Goal: Task Accomplishment & Management: Manage account settings

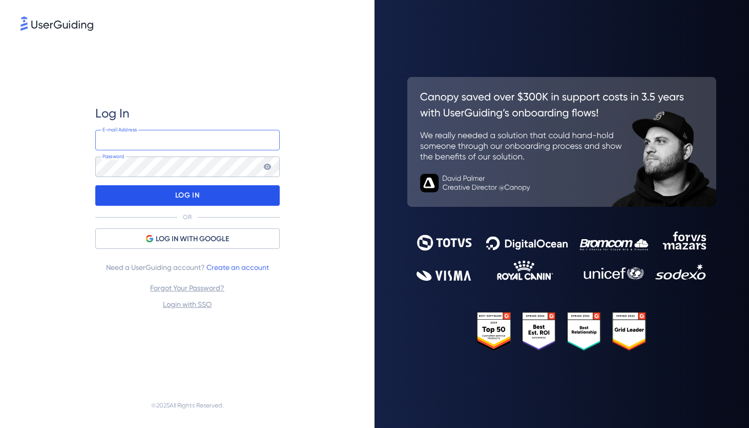
type input "[EMAIL_ADDRESS][DOMAIN_NAME]"
click at [242, 191] on div "LOG IN" at bounding box center [187, 195] width 185 height 21
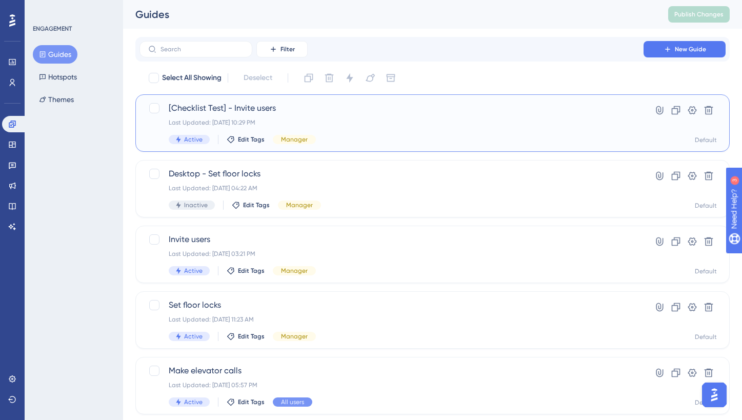
click at [331, 105] on span "[Checklist Test] - Invite users" at bounding box center [391, 108] width 445 height 12
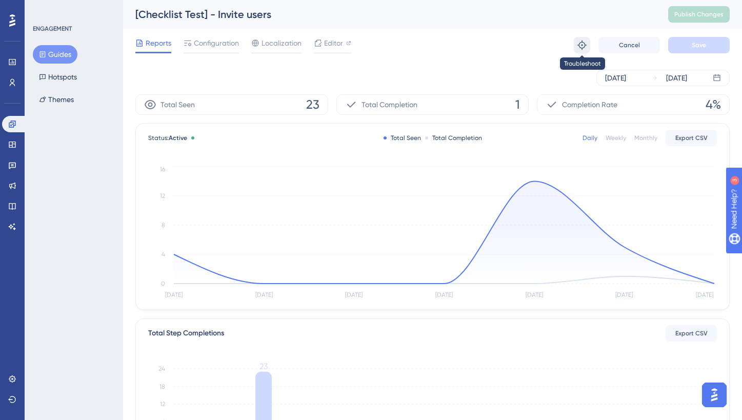
click at [576, 47] on button at bounding box center [582, 45] width 16 height 16
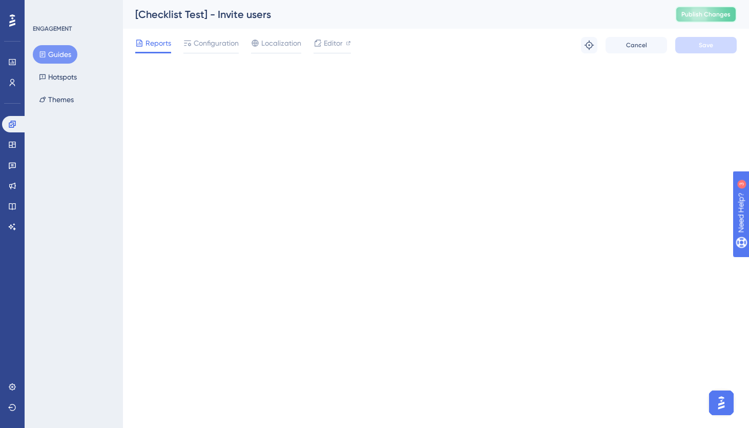
click at [715, 19] on button "Publish Changes" at bounding box center [707, 14] width 62 height 16
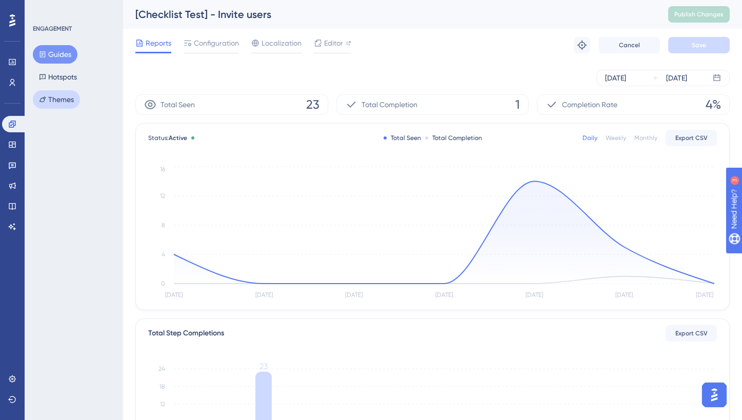
click at [77, 99] on button "Themes" at bounding box center [56, 99] width 47 height 18
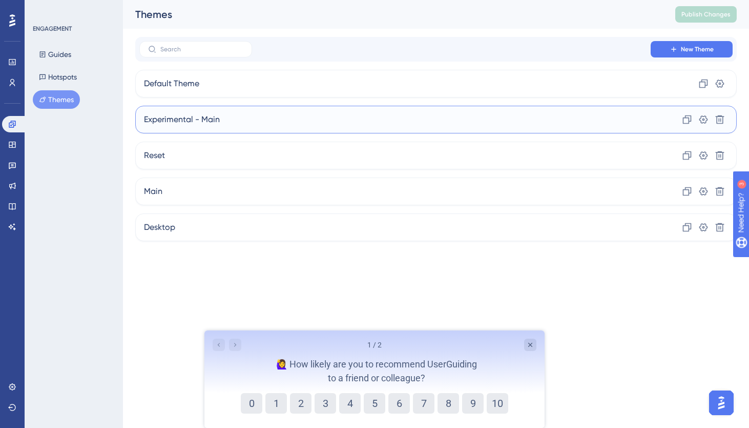
click at [238, 120] on div "Experimental - Main Clone Settings Delete" at bounding box center [436, 120] width 602 height 28
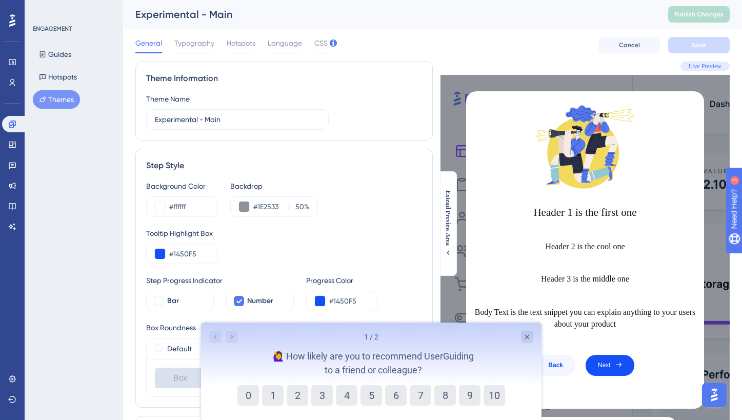
click at [328, 45] on div "General Typography Hotspots Language CSS Cancel Save" at bounding box center [432, 45] width 594 height 33
click at [320, 42] on span "CSS" at bounding box center [320, 43] width 13 height 12
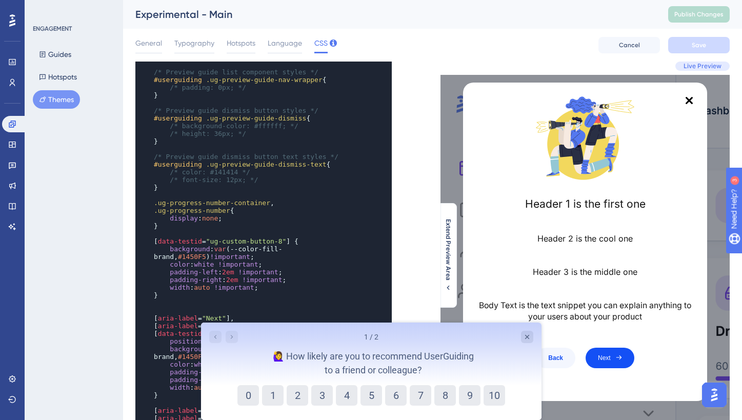
scroll to position [1558, 0]
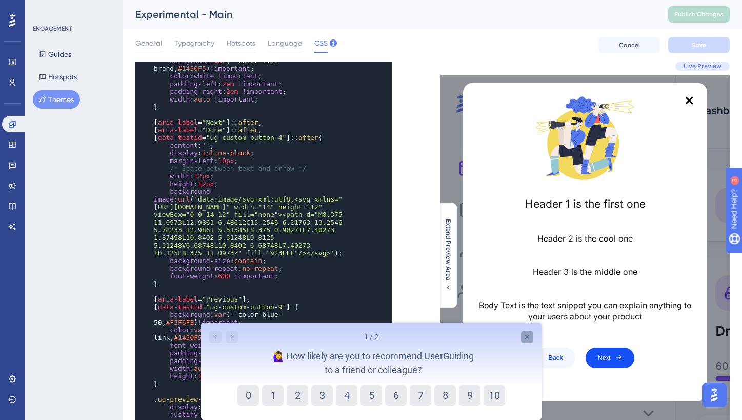
click at [522, 340] on icon "Close survey" at bounding box center [526, 337] width 8 height 8
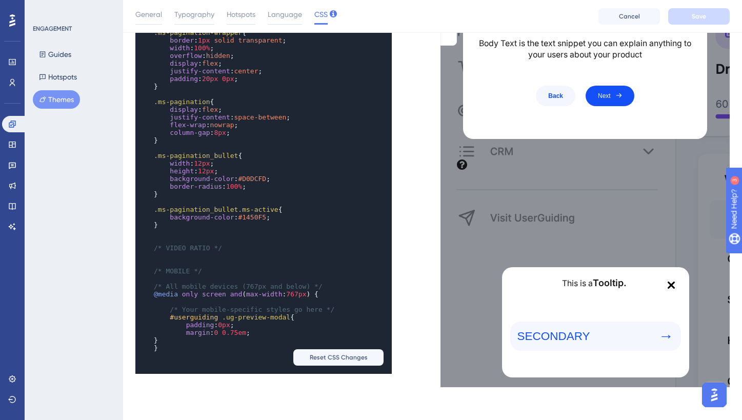
click at [707, 25] on div "General Typography Hotspots Language CSS Cancel Save" at bounding box center [432, 16] width 619 height 33
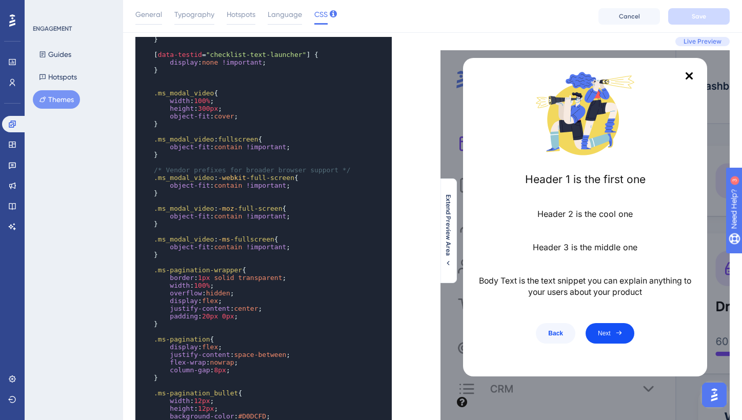
scroll to position [0, 0]
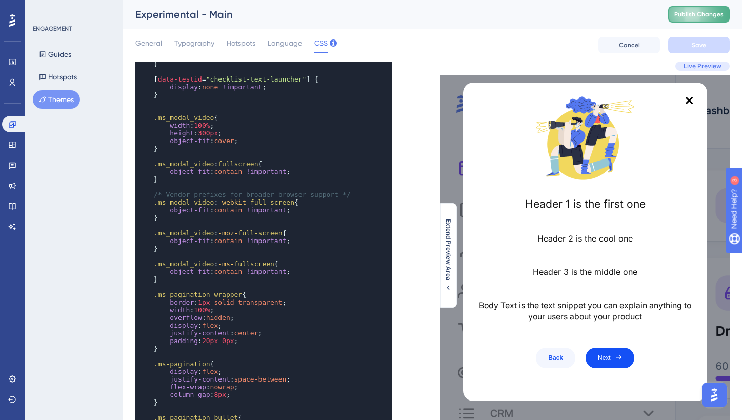
click at [707, 18] on button "Publish Changes" at bounding box center [699, 14] width 62 height 16
click at [68, 48] on button "Guides" at bounding box center [55, 54] width 45 height 18
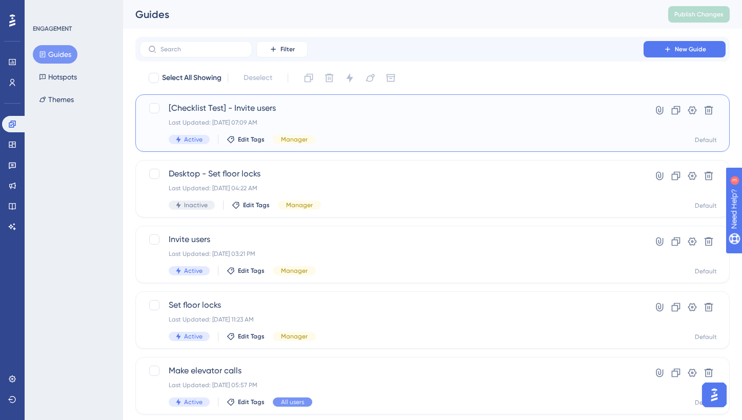
click at [273, 111] on span "[Checklist Test] - Invite users" at bounding box center [391, 108] width 445 height 12
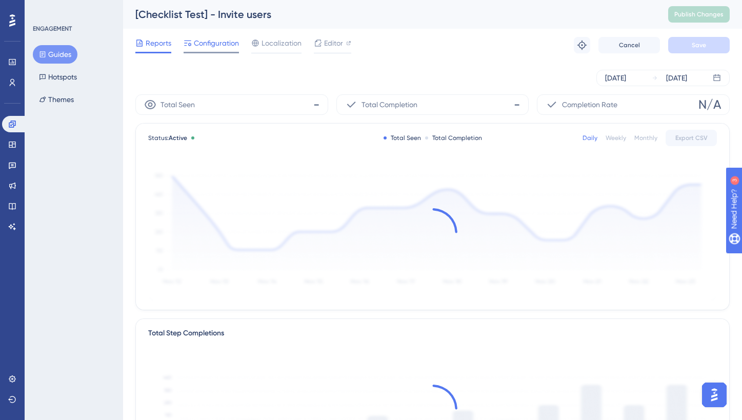
click at [234, 42] on span "Configuration" at bounding box center [216, 43] width 45 height 12
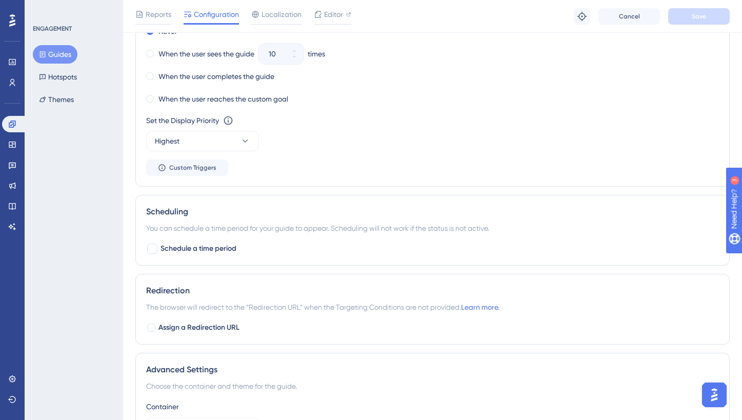
scroll to position [709, 0]
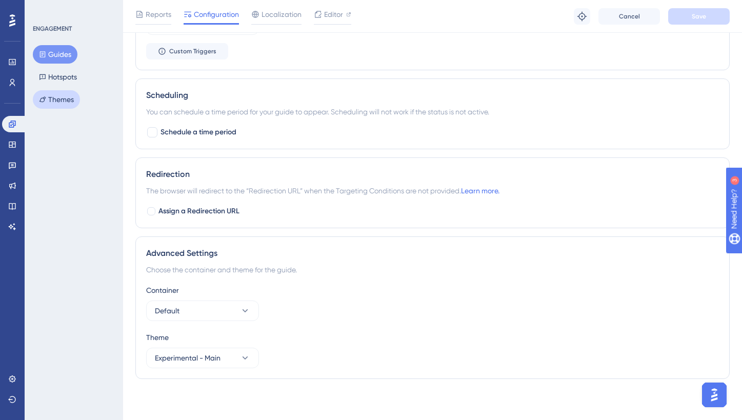
click at [64, 105] on button "Themes" at bounding box center [56, 99] width 47 height 18
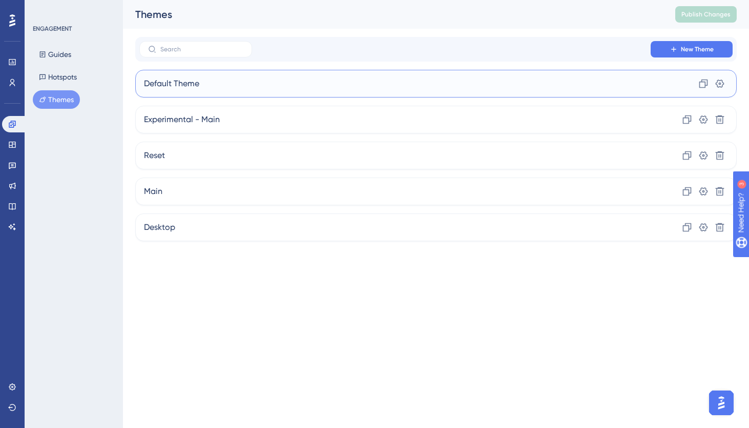
click at [220, 83] on div "Default Theme Clone Settings" at bounding box center [436, 84] width 602 height 28
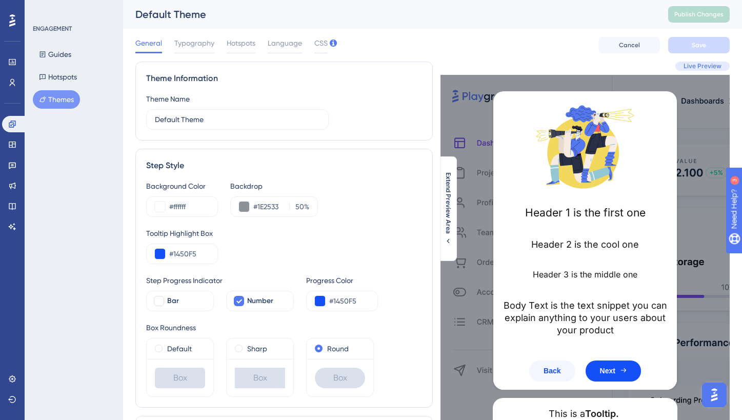
click at [46, 87] on div "Guides Hotspots Themes" at bounding box center [74, 77] width 83 height 64
click at [48, 95] on button "Themes" at bounding box center [56, 99] width 47 height 18
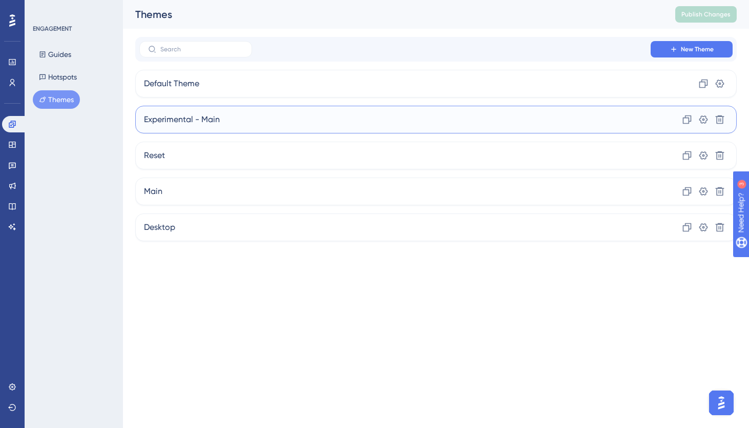
click at [204, 123] on span "Experimental - Main" at bounding box center [182, 119] width 76 height 12
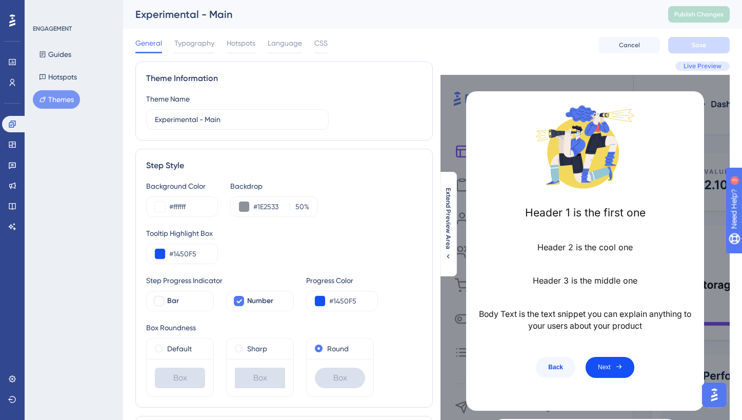
click at [308, 47] on div "General Typography Hotspots Language CSS" at bounding box center [231, 45] width 192 height 16
click at [313, 47] on div "General Typography Hotspots Language CSS" at bounding box center [231, 45] width 192 height 16
click at [315, 46] on span "CSS" at bounding box center [320, 43] width 13 height 12
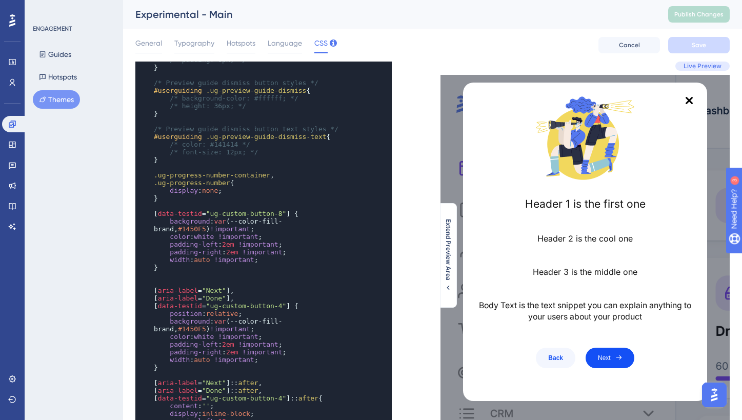
scroll to position [1718, 0]
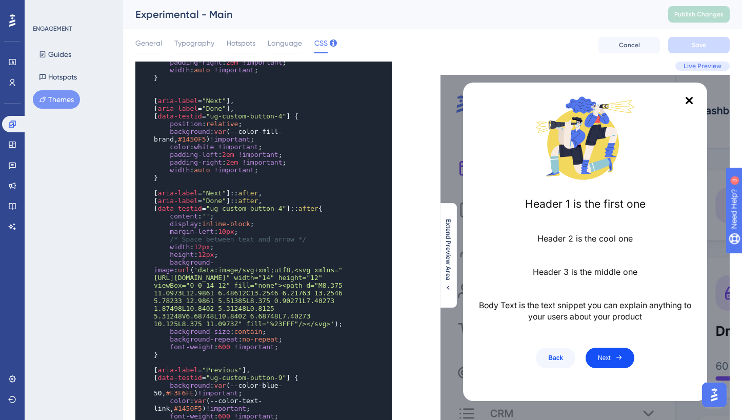
click at [206, 229] on span "margin-left" at bounding box center [192, 232] width 44 height 8
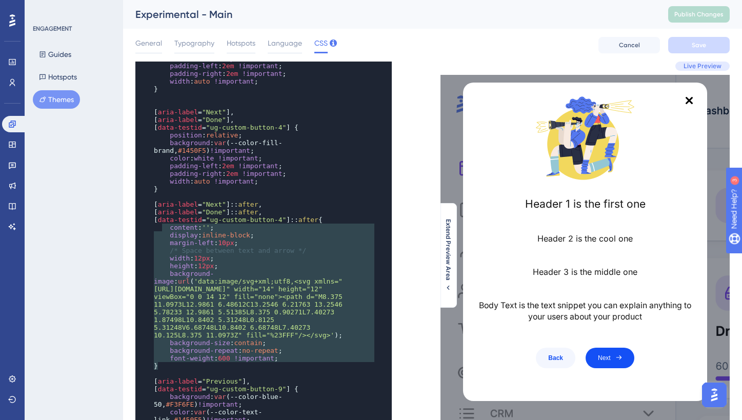
type textarea "[aria-label="Next"]::after, [aria-label="Done"]::after, [data-testid="ug-custom…"
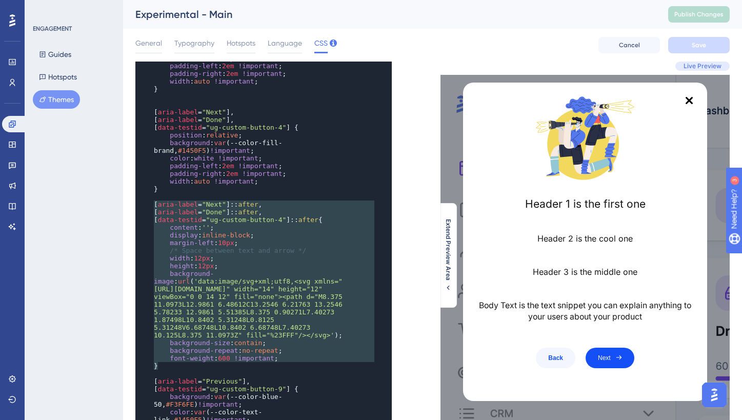
drag, startPoint x: 168, startPoint y: 367, endPoint x: 144, endPoint y: 200, distance: 167.9
click at [144, 200] on div "x } /* font-size: 12px; */ } ​ .ug-progress-number-container , .ug-progress-num…" at bounding box center [249, 388] width 228 height 871
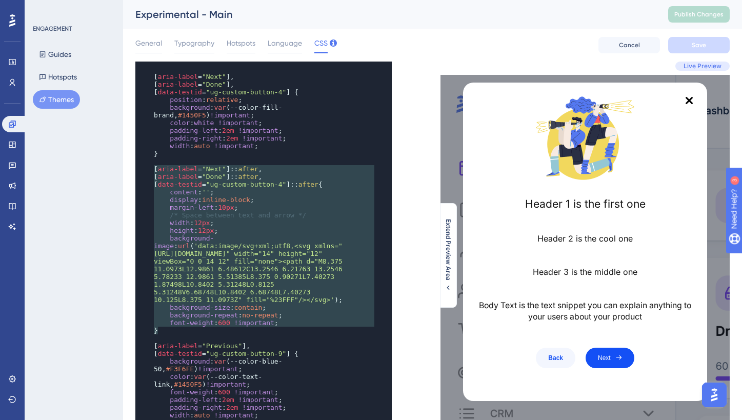
click at [309, 185] on span "after" at bounding box center [308, 184] width 20 height 8
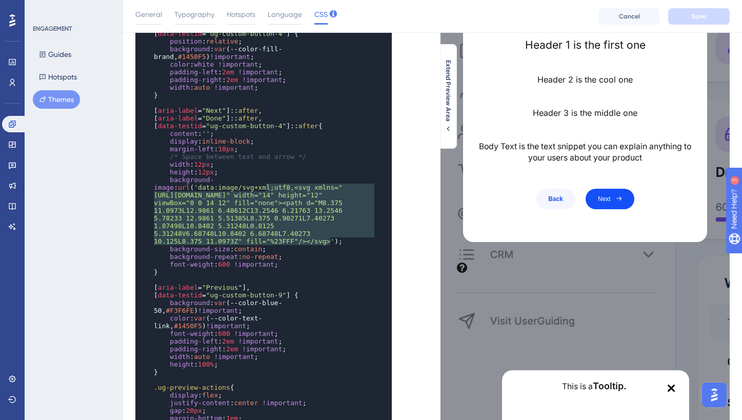
type textarea "<svg xmlns="[URL][DOMAIN_NAME]" width="14" height="12" viewBox="0 0 14 12" fill…"
drag, startPoint x: 329, startPoint y: 240, endPoint x: 270, endPoint y: 185, distance: 80.9
click at [270, 185] on span "'data:image/svg+xml;utf8,<svg xmlns="[URL][DOMAIN_NAME]" width="14" height="12"…" at bounding box center [250, 215] width 193 height 62
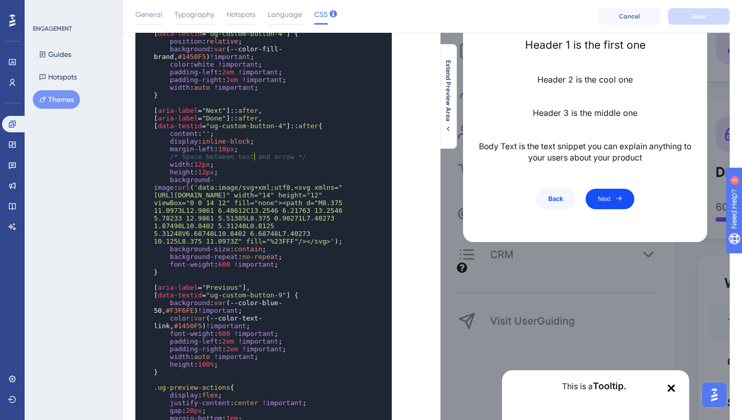
click at [253, 159] on span "/* Space between text and arrow */" at bounding box center [238, 157] width 136 height 8
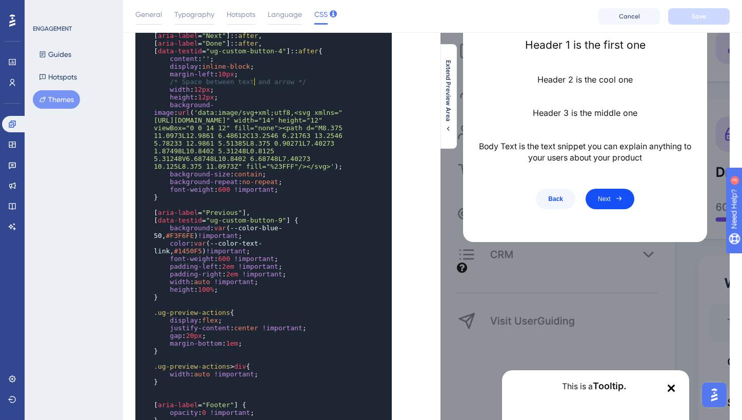
scroll to position [1772, 0]
click at [342, 232] on pre "background : var ( --color-blue-50 , #F3F6FE ) !important ;" at bounding box center [254, 230] width 204 height 15
type textarea "/* Only the selectors and attributes provided in this field are editable at the…"
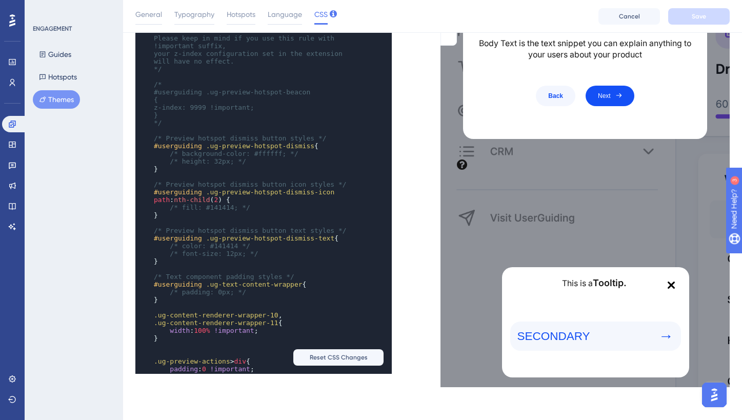
scroll to position [258, 0]
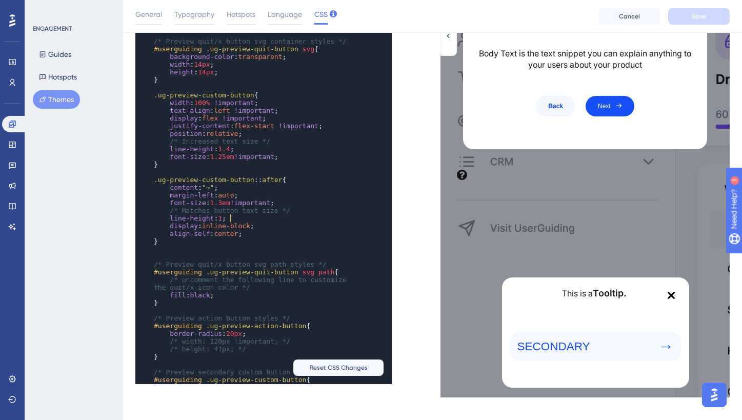
click at [330, 217] on pre "line-height : 1 ;" at bounding box center [254, 218] width 204 height 8
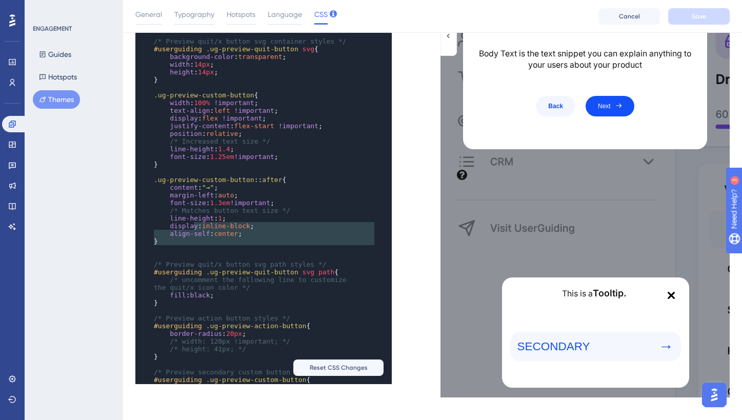
type textarea ".ug-preview-custom-button::after { content: "→"; margin-left: auto; font-size: …"
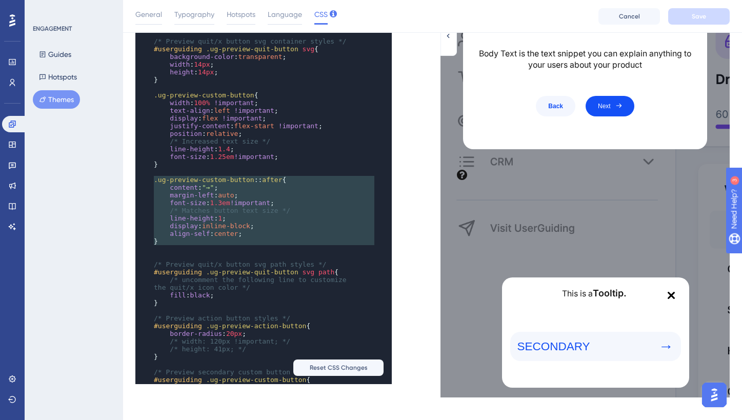
drag, startPoint x: 217, startPoint y: 249, endPoint x: 154, endPoint y: 183, distance: 91.4
click at [154, 183] on div ".ug-content-renderer-wrapper-11 { width : 100% !important ; } ​ ​ .ug-preview-a…" at bounding box center [254, 160] width 204 height 861
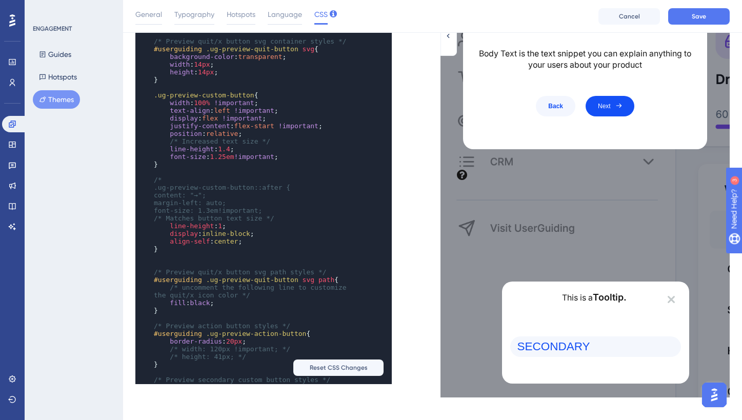
click at [234, 242] on span "center" at bounding box center [226, 241] width 24 height 8
click at [231, 253] on pre "​" at bounding box center [254, 257] width 204 height 8
click at [239, 258] on pre "*/" at bounding box center [254, 257] width 204 height 8
click at [239, 266] on pre "​" at bounding box center [254, 264] width 204 height 8
click at [242, 257] on pre "*/" at bounding box center [254, 257] width 204 height 8
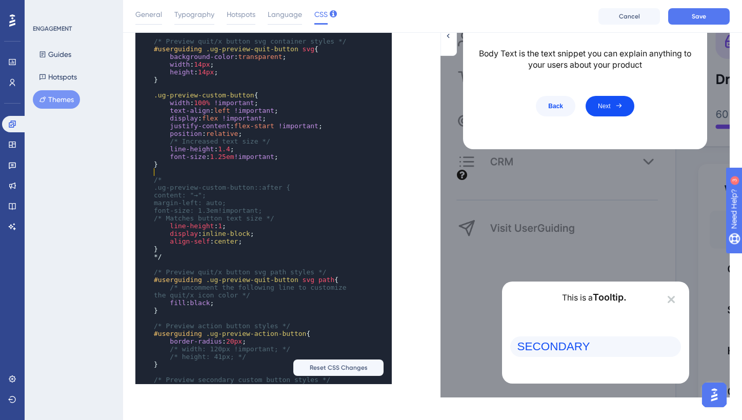
click at [175, 168] on pre "​" at bounding box center [254, 172] width 204 height 8
click at [175, 179] on pre "/*" at bounding box center [254, 180] width 204 height 8
click at [157, 255] on span "*/" at bounding box center [158, 257] width 8 height 8
click at [177, 186] on span ".ug-preview-custom-button::after {" at bounding box center [222, 188] width 136 height 8
click at [189, 178] on pre "/**" at bounding box center [254, 180] width 204 height 8
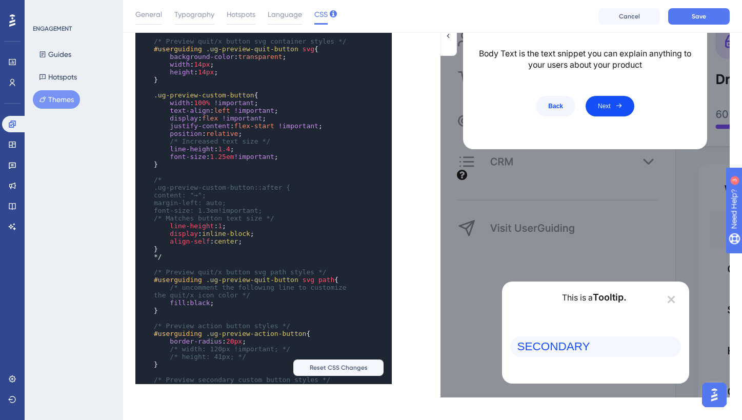
click at [235, 219] on span "/* Matches button text size */" at bounding box center [214, 218] width 120 height 8
type textarea "/* Matches button text size */"
click at [235, 219] on span "/* Matches button text size */" at bounding box center [214, 218] width 120 height 8
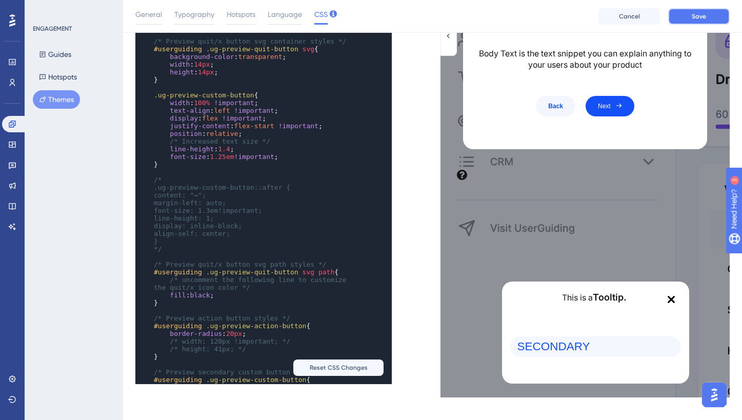
click at [683, 17] on button "Save" at bounding box center [699, 16] width 62 height 16
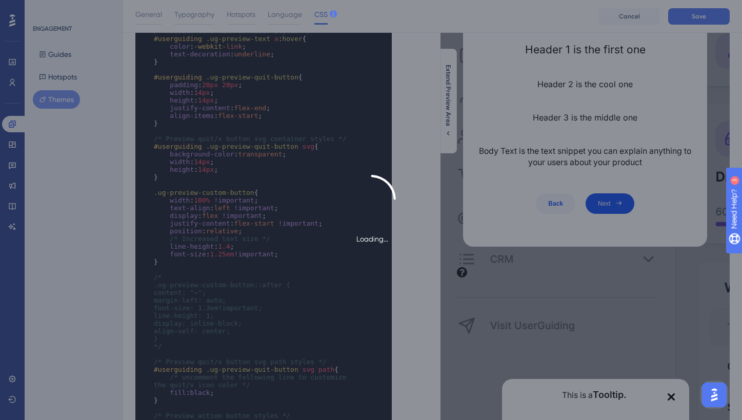
scroll to position [0, 0]
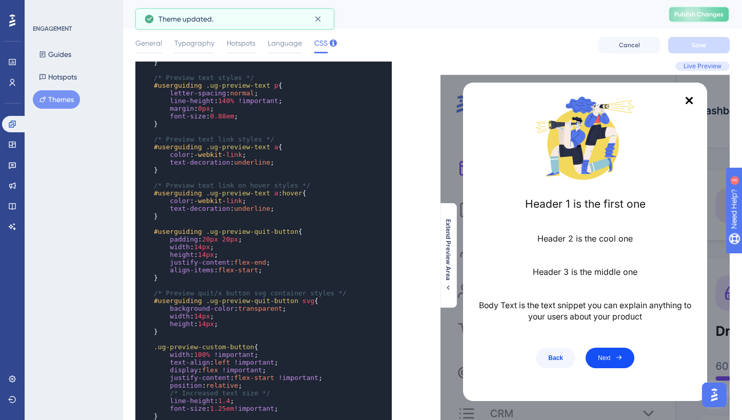
click at [690, 19] on button "Publish Changes" at bounding box center [699, 14] width 62 height 16
click at [714, 9] on button "Publish Changes" at bounding box center [699, 14] width 62 height 16
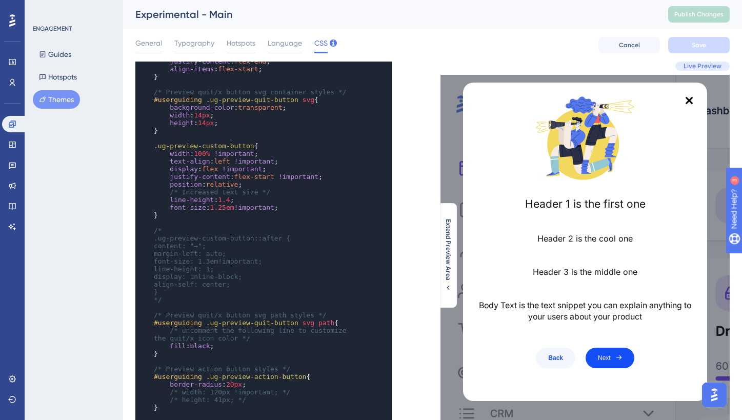
scroll to position [1048, 0]
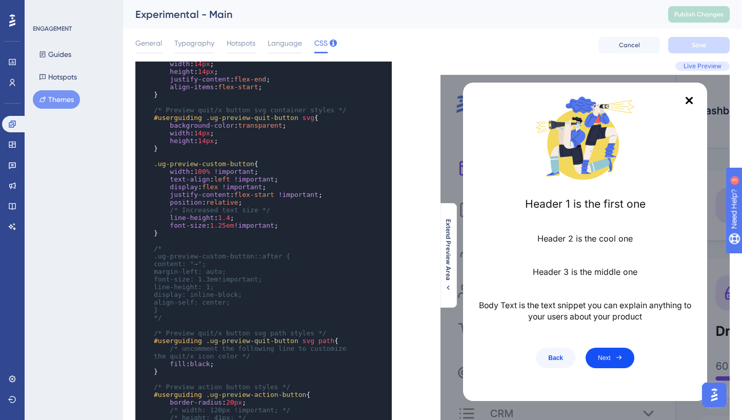
click at [230, 222] on span "1.25em" at bounding box center [222, 225] width 24 height 8
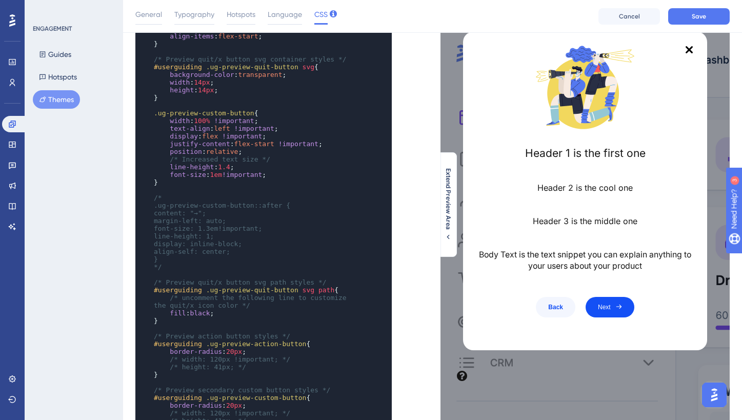
scroll to position [54, 0]
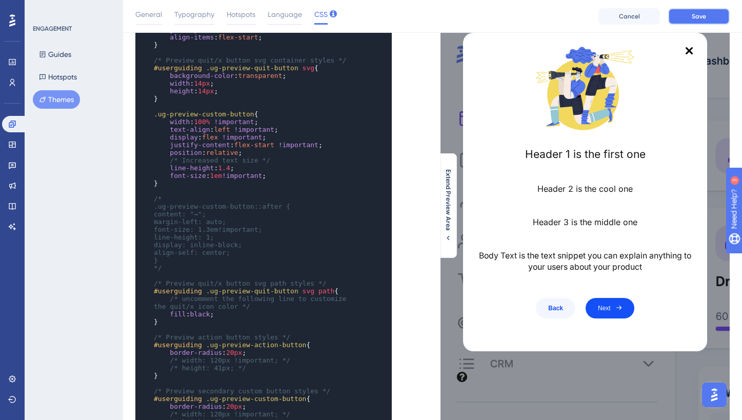
click at [669, 12] on button "Save" at bounding box center [699, 16] width 62 height 16
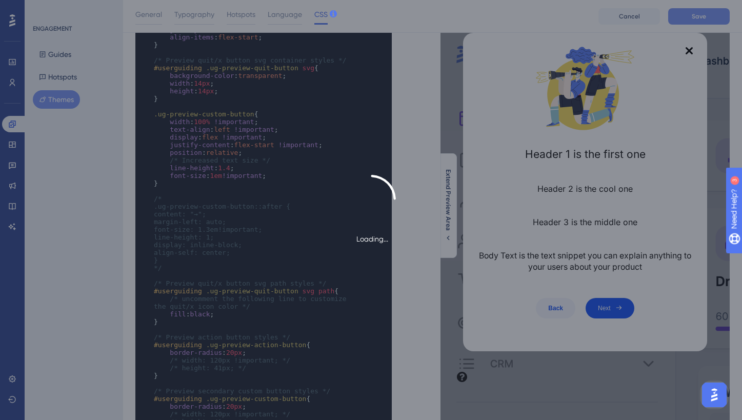
scroll to position [0, 0]
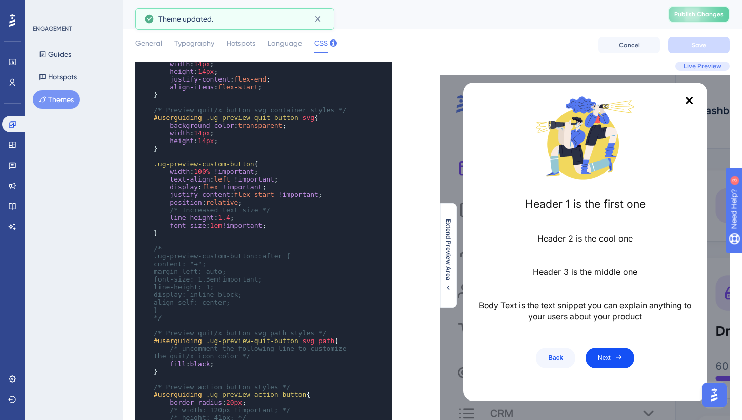
click at [693, 14] on span "Publish Changes" at bounding box center [698, 14] width 49 height 8
